Goal: Check status: Check status

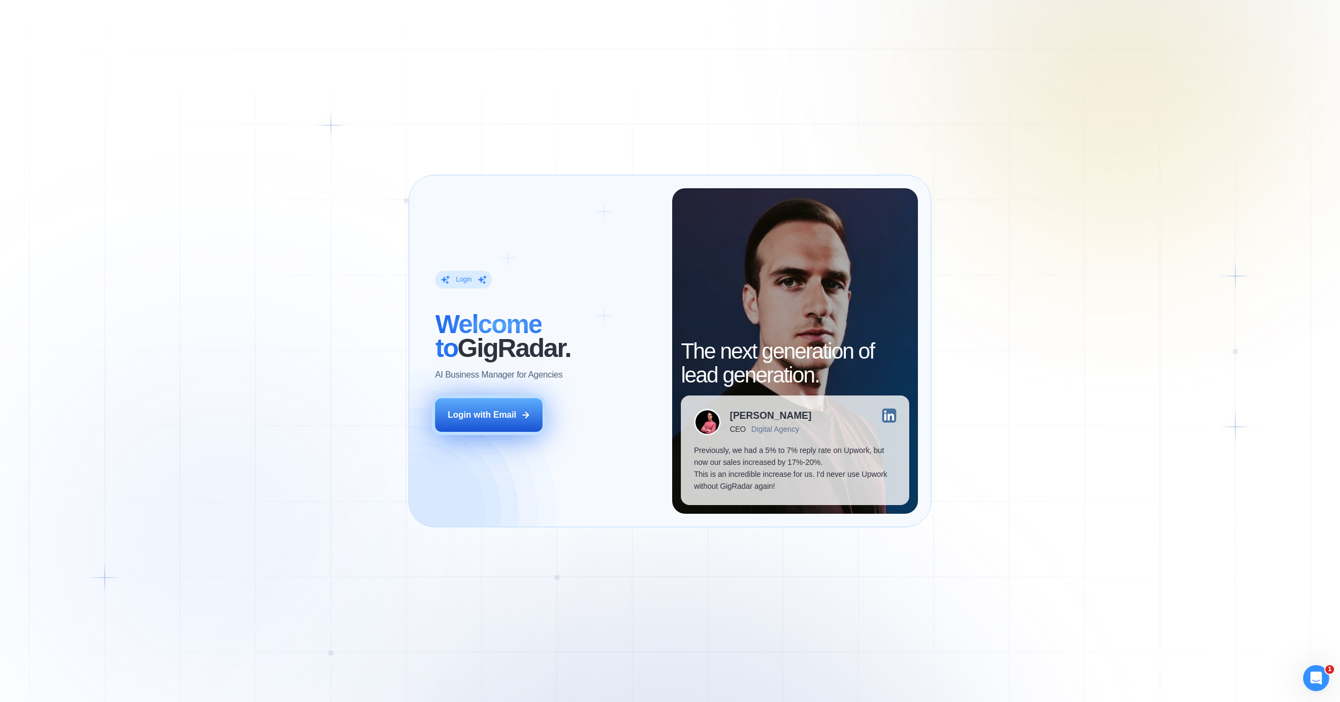
click at [486, 428] on button "Login with Email" at bounding box center [488, 415] width 107 height 34
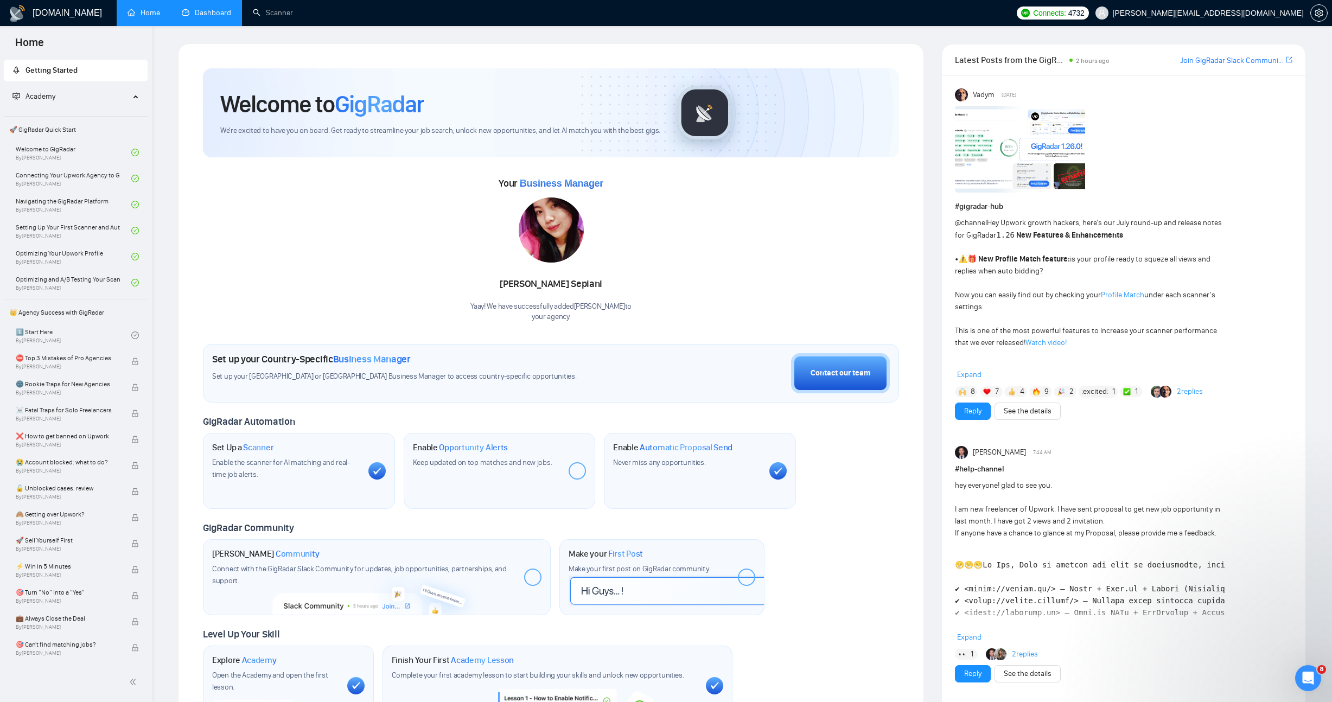
click at [212, 15] on link "Dashboard" at bounding box center [206, 12] width 49 height 9
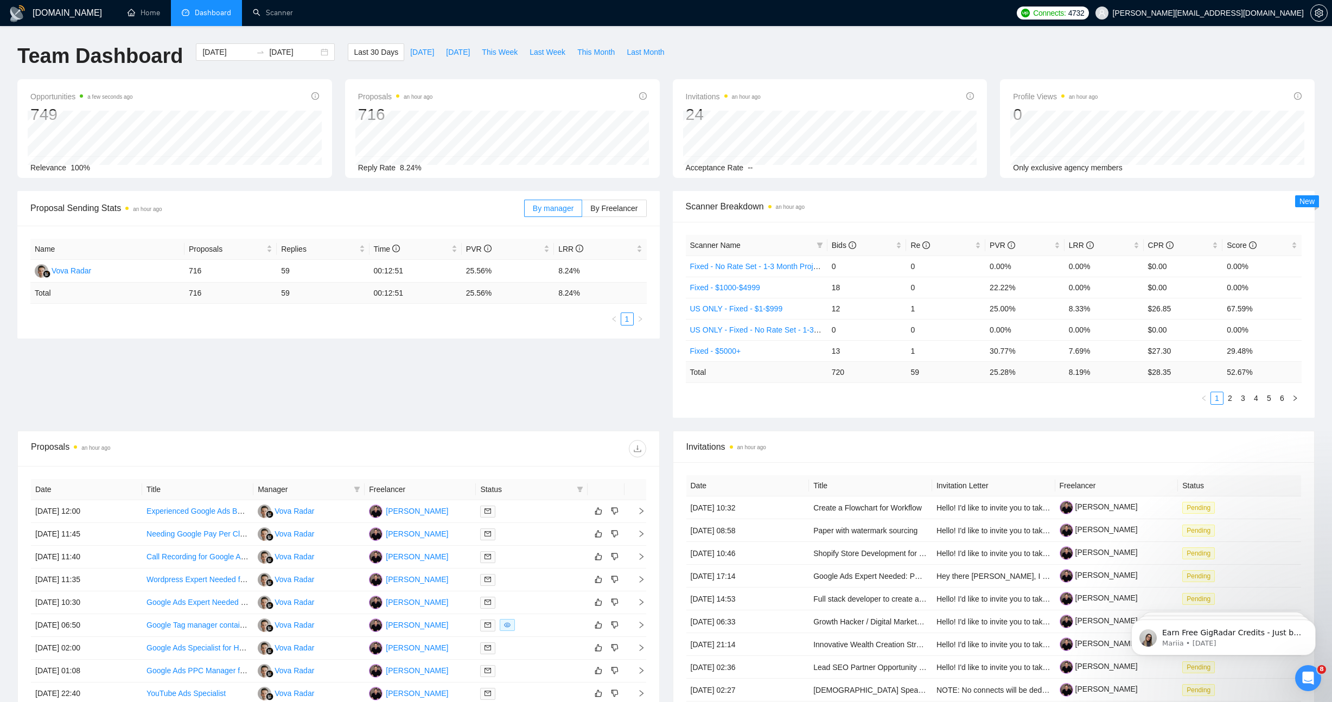
click at [525, 400] on div "Proposal Sending Stats an hour ago By manager By Freelancer Name Proposals Repl…" at bounding box center [666, 311] width 1310 height 240
click at [525, 407] on div "Proposal Sending Stats an hour ago By manager By Freelancer Name Proposals Repl…" at bounding box center [666, 311] width 1310 height 240
click at [520, 415] on div "Proposal Sending Stats an hour ago By manager By Freelancer Name Proposals Repl…" at bounding box center [666, 311] width 1310 height 240
click at [520, 372] on div "Proposal Sending Stats an hour ago By manager By Freelancer Name Proposals Repl…" at bounding box center [666, 311] width 1310 height 240
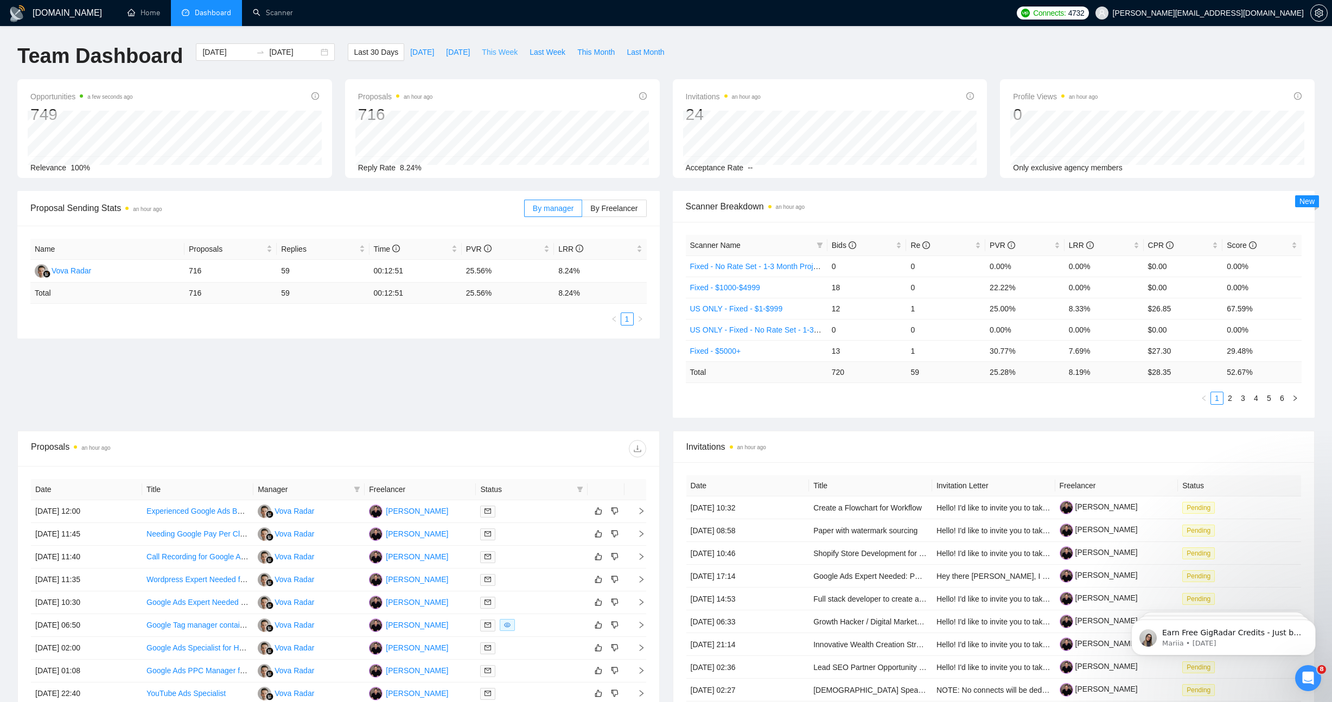
click at [509, 54] on span "This Week" at bounding box center [500, 52] width 36 height 12
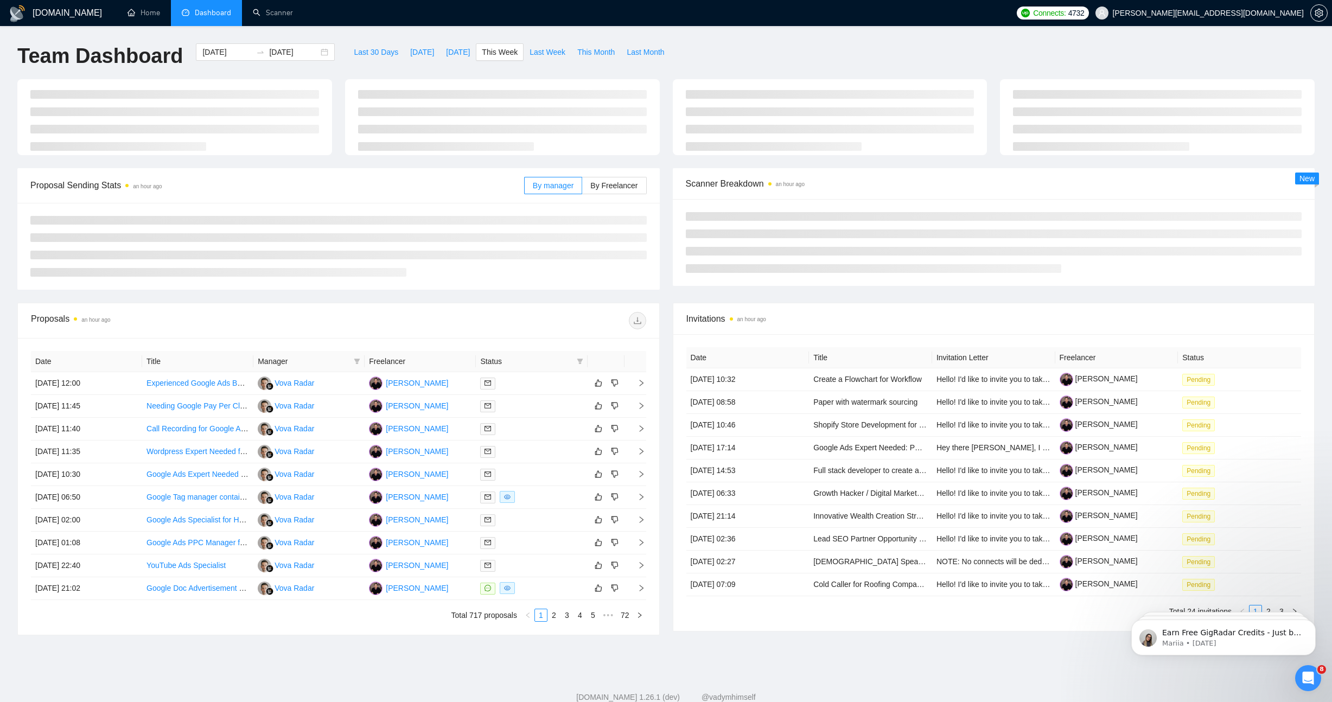
type input "2025-09-22"
type input "2025-09-28"
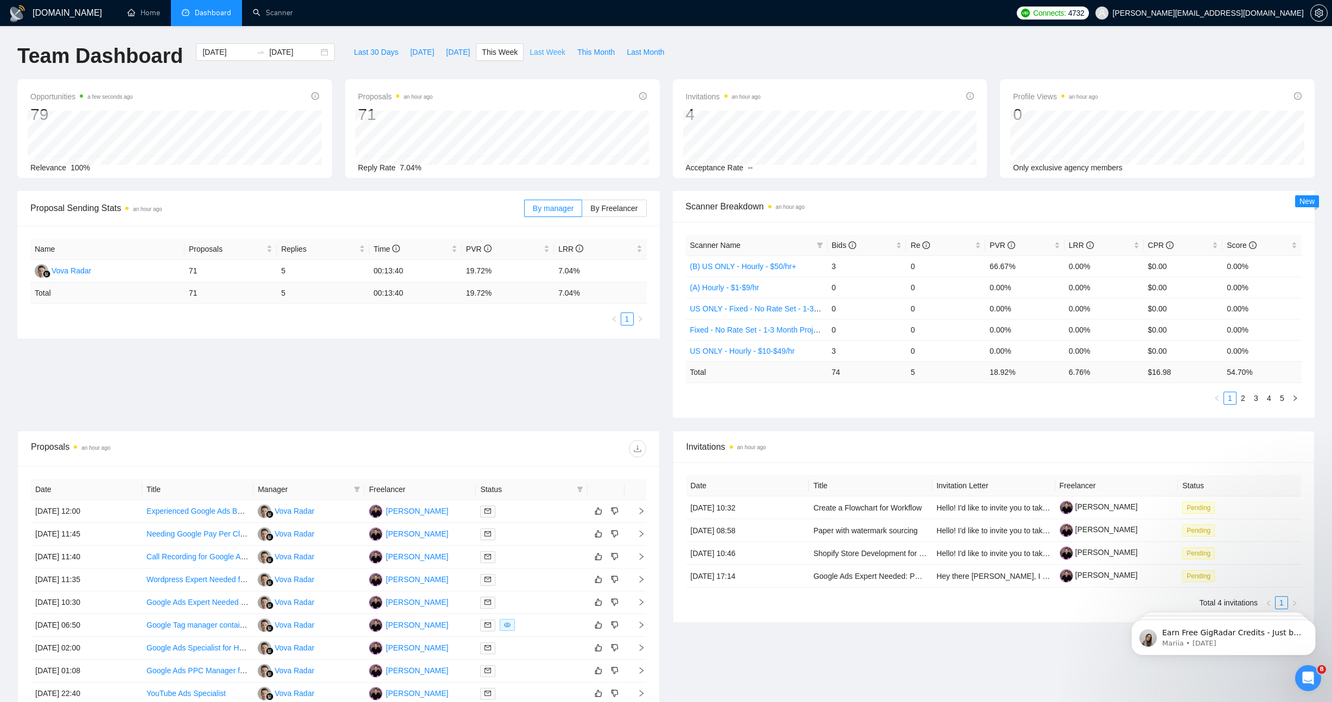
click at [538, 54] on span "Last Week" at bounding box center [548, 52] width 36 height 12
type input "2025-09-15"
type input "2025-09-21"
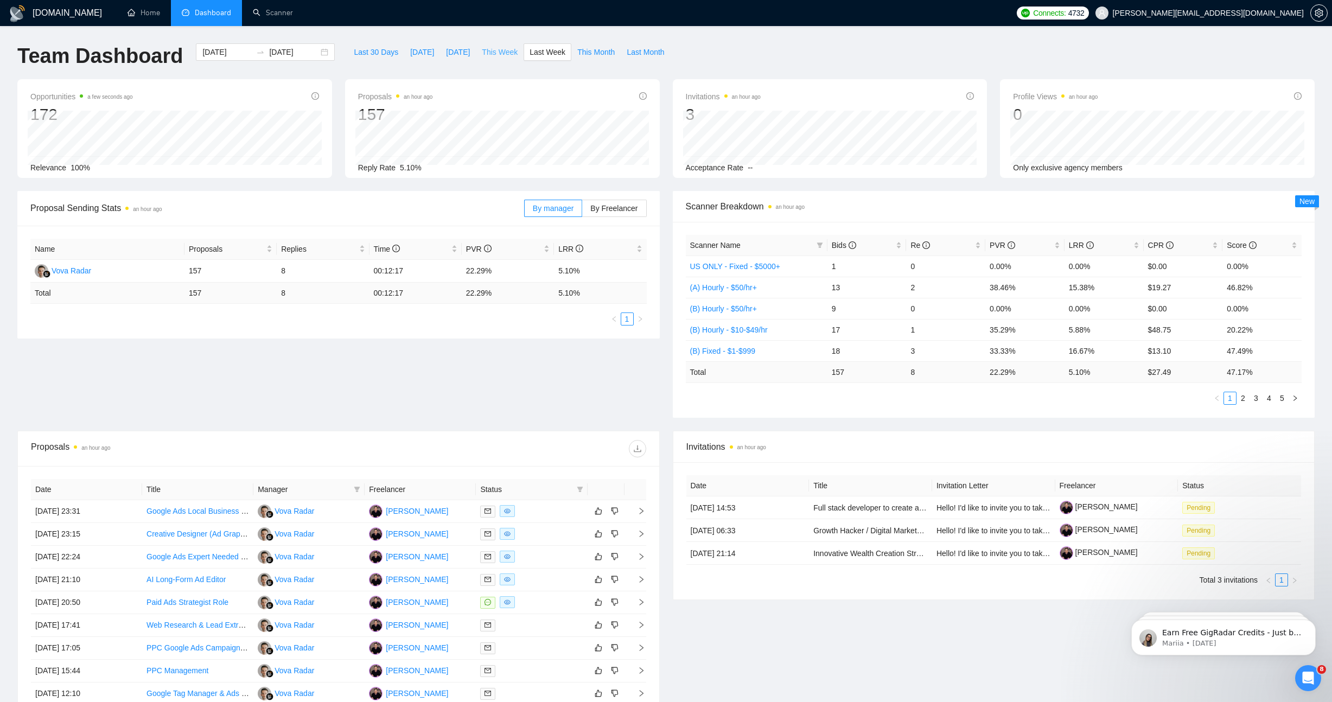
click at [507, 56] on span "This Week" at bounding box center [500, 52] width 36 height 12
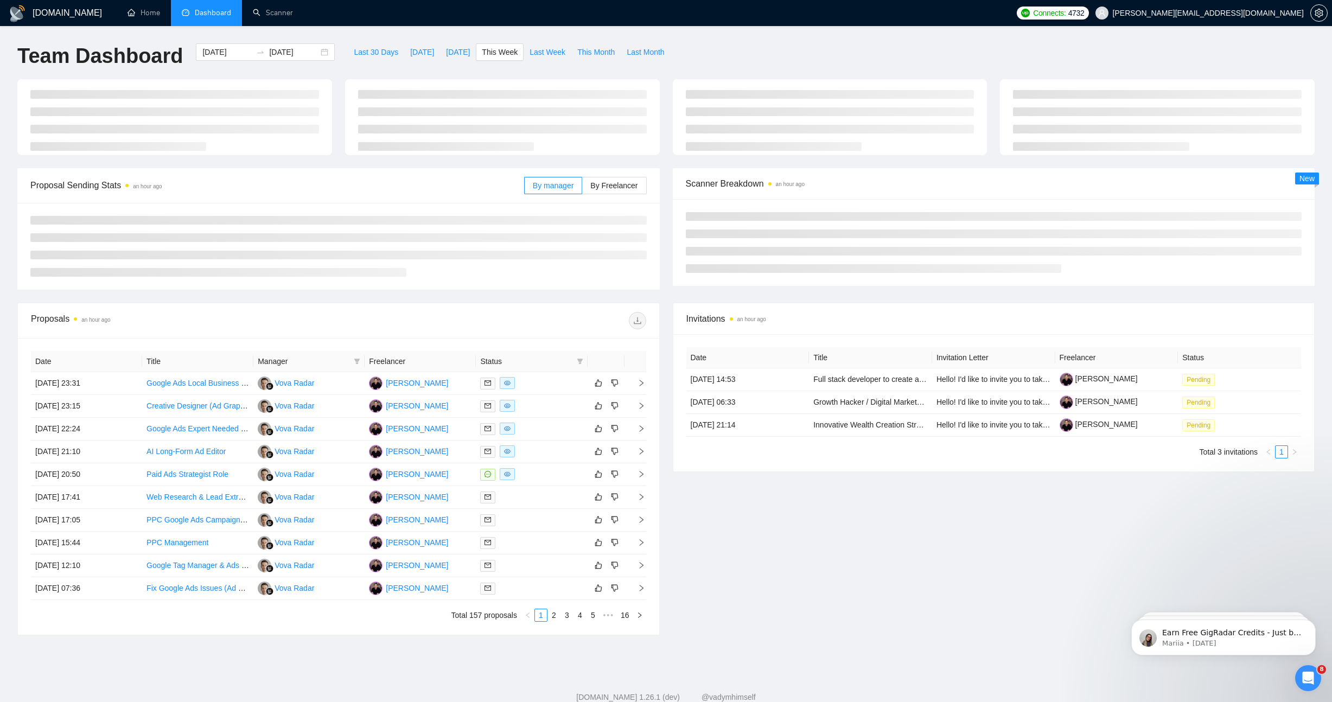
type input "2025-09-22"
type input "2025-09-28"
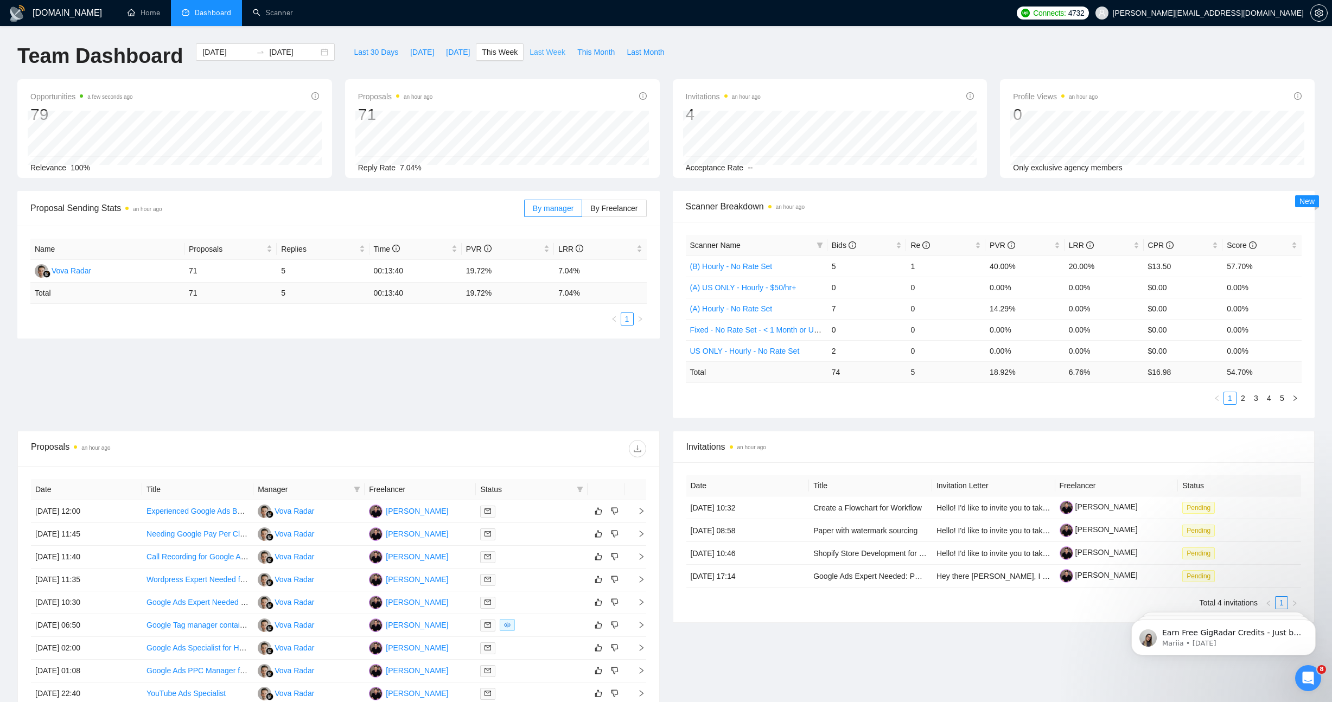
click at [557, 60] on button "Last Week" at bounding box center [548, 51] width 48 height 17
type input "2025-09-15"
type input "2025-09-21"
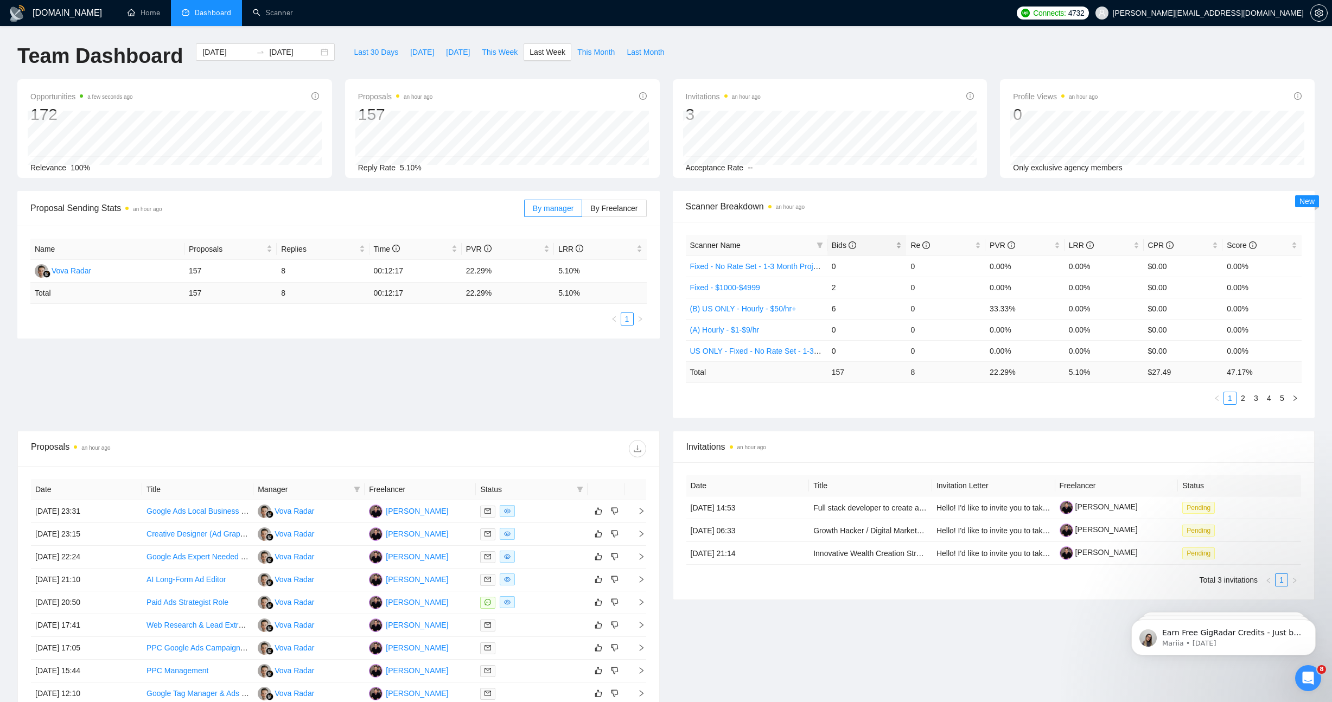
click at [866, 251] on div "Bids" at bounding box center [867, 245] width 71 height 12
click at [871, 246] on span "Bids" at bounding box center [863, 245] width 62 height 12
click at [356, 375] on div "Proposal Sending Stats an hour ago By manager By Freelancer Name Proposals Repl…" at bounding box center [666, 311] width 1310 height 240
